Goal: Transaction & Acquisition: Purchase product/service

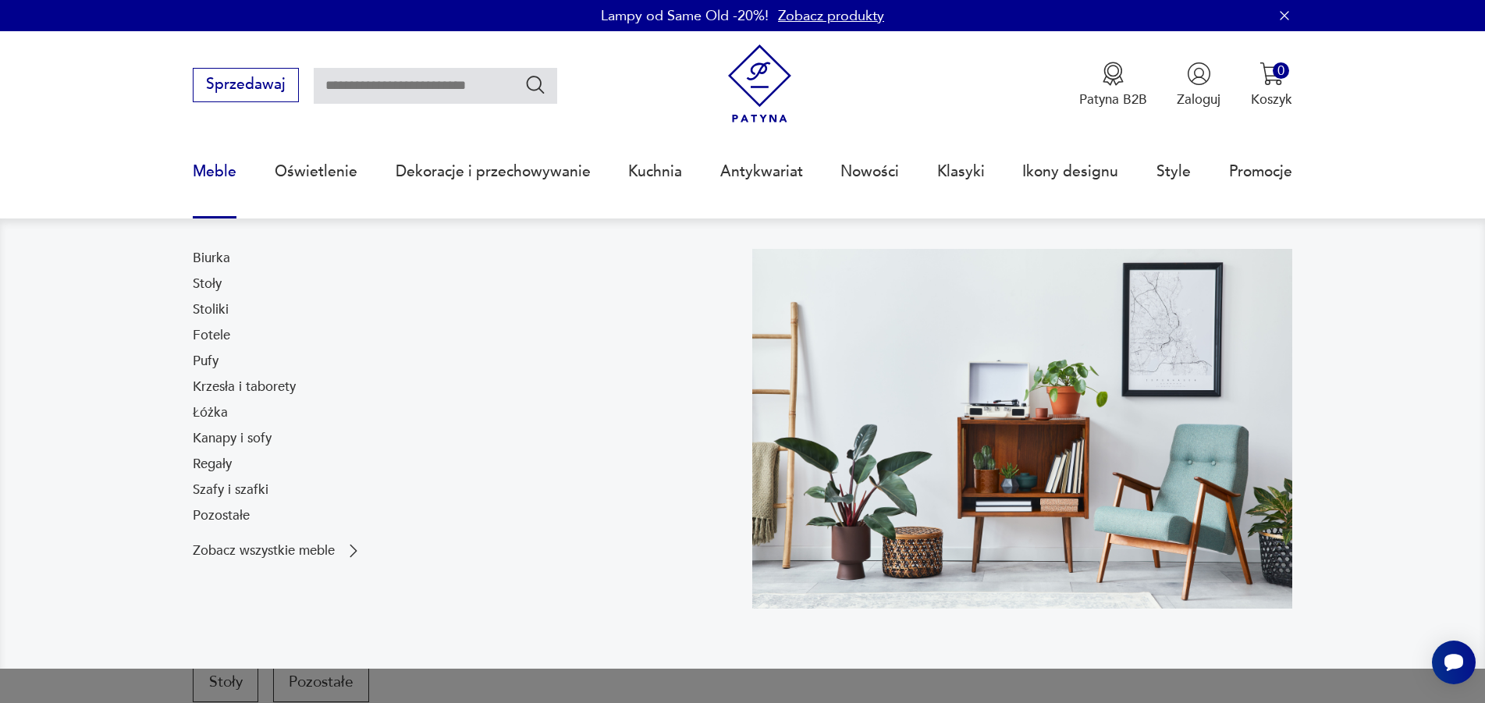
click at [212, 176] on link "Meble" at bounding box center [215, 172] width 44 height 72
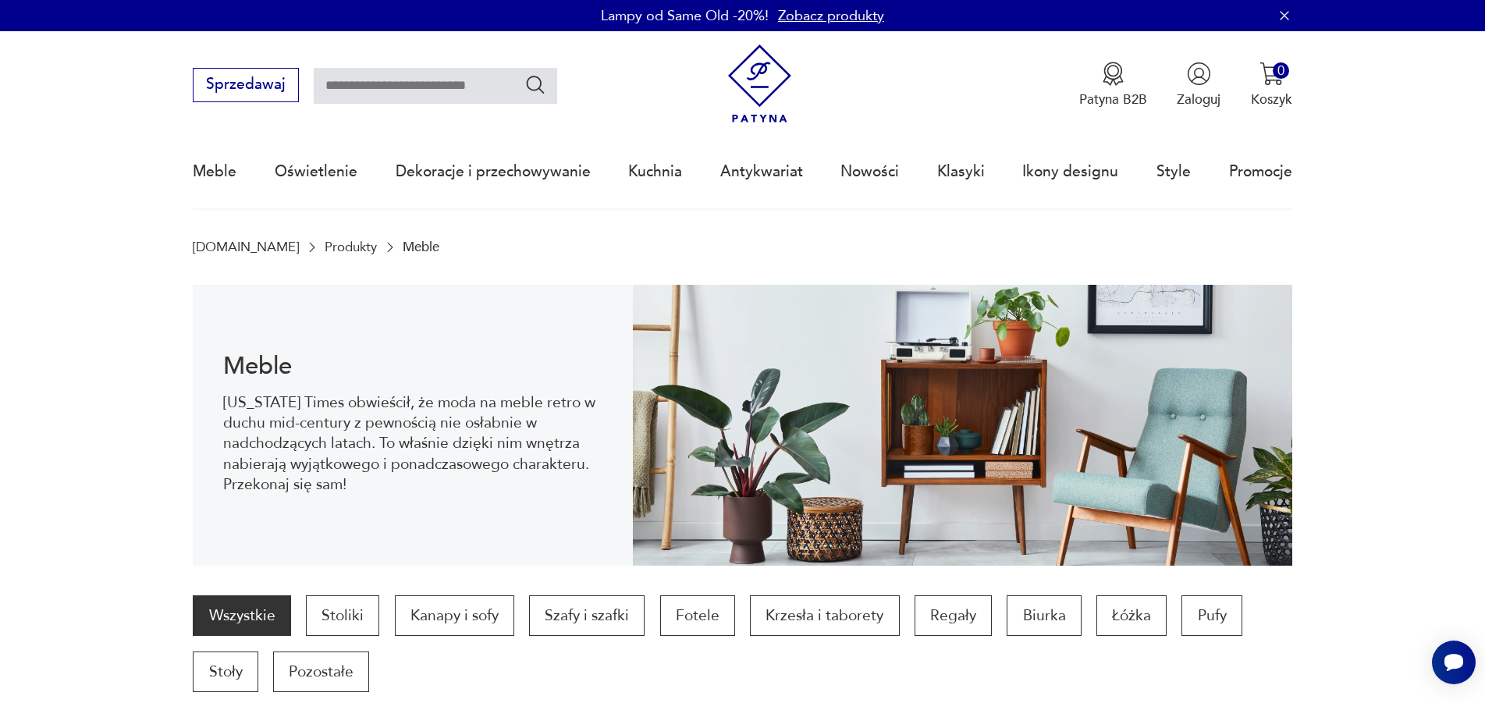
click at [101, 339] on section "Meble New York Times obwieścił, że moda na meble retro w duchu mid-century z pe…" at bounding box center [742, 425] width 1485 height 281
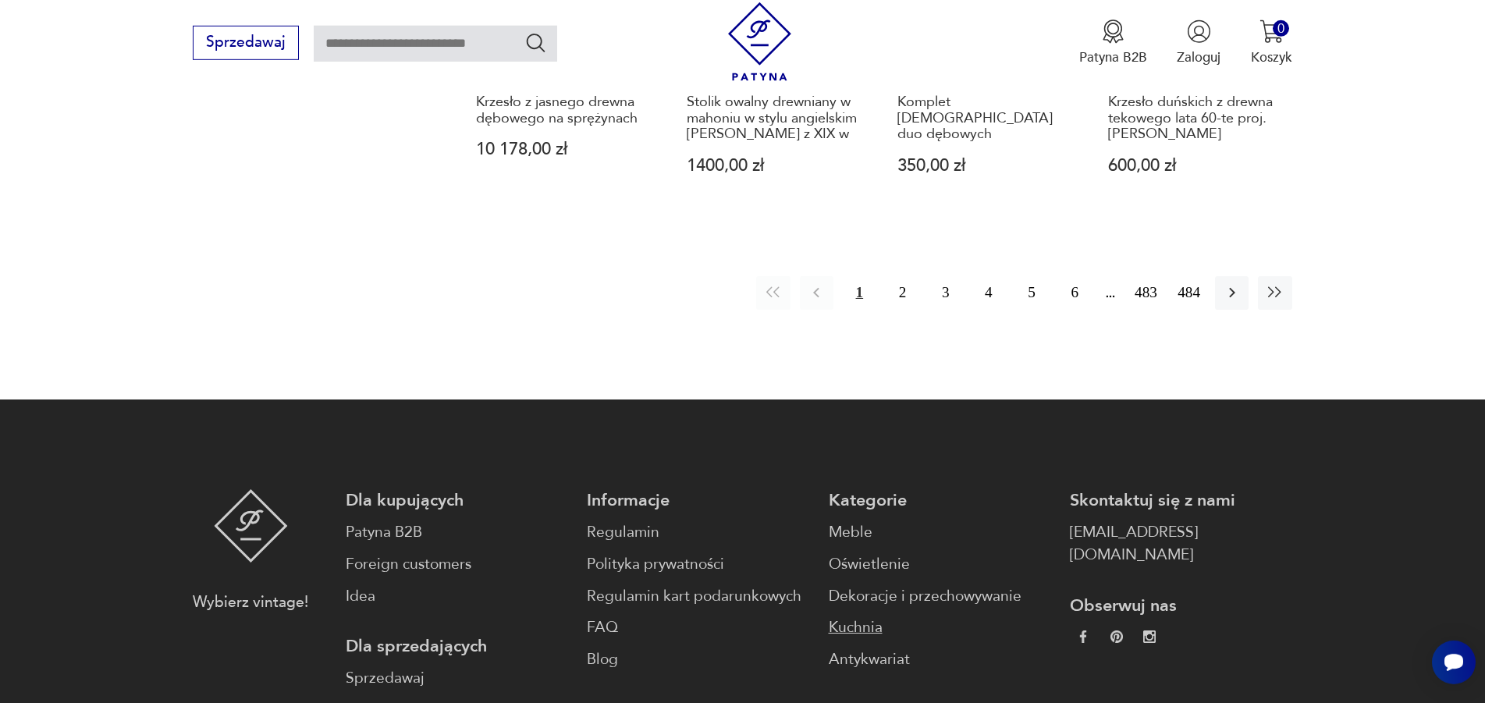
scroll to position [2259, 0]
